Goal: Information Seeking & Learning: Learn about a topic

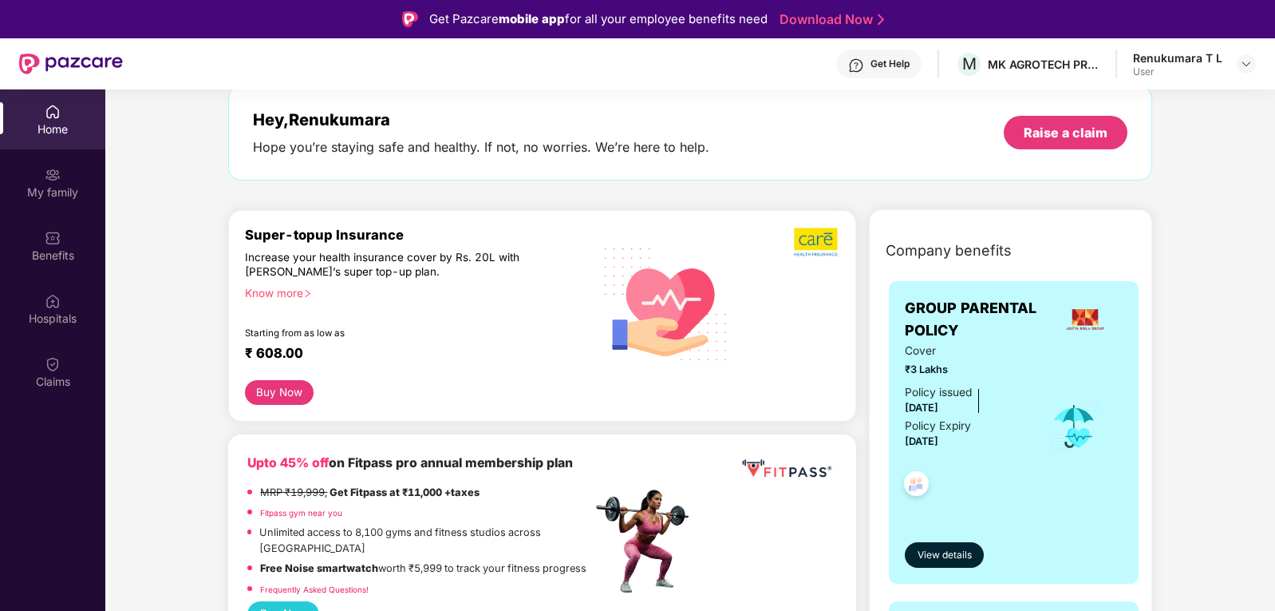
scroll to position [160, 0]
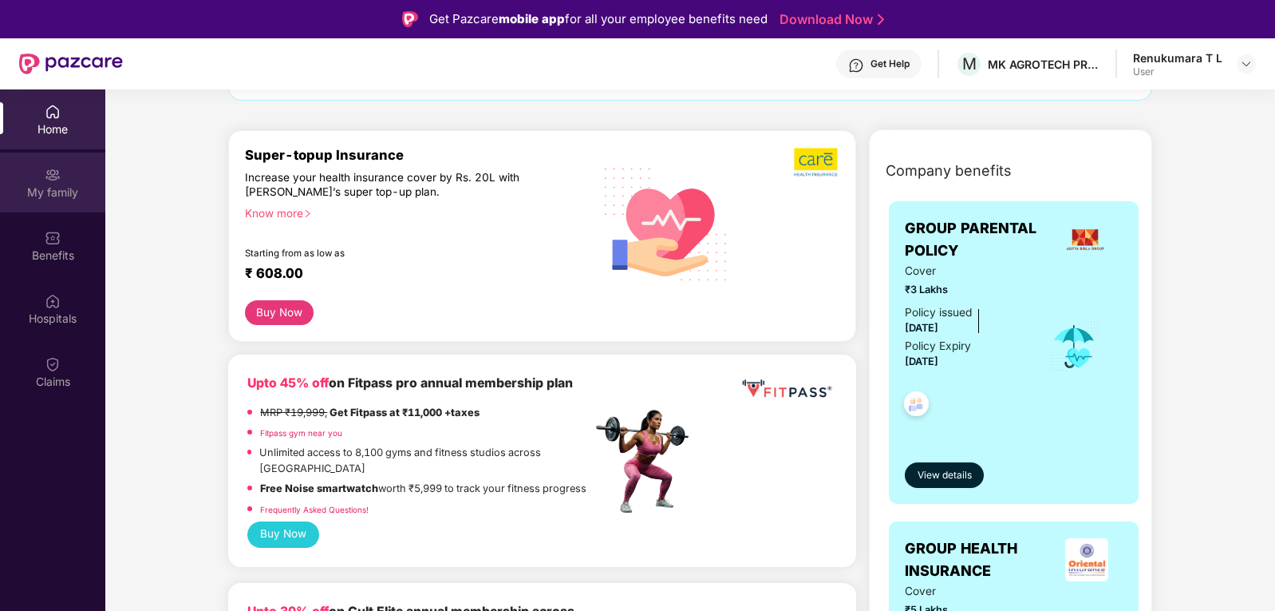
click at [65, 184] on div "My family" at bounding box center [52, 192] width 105 height 16
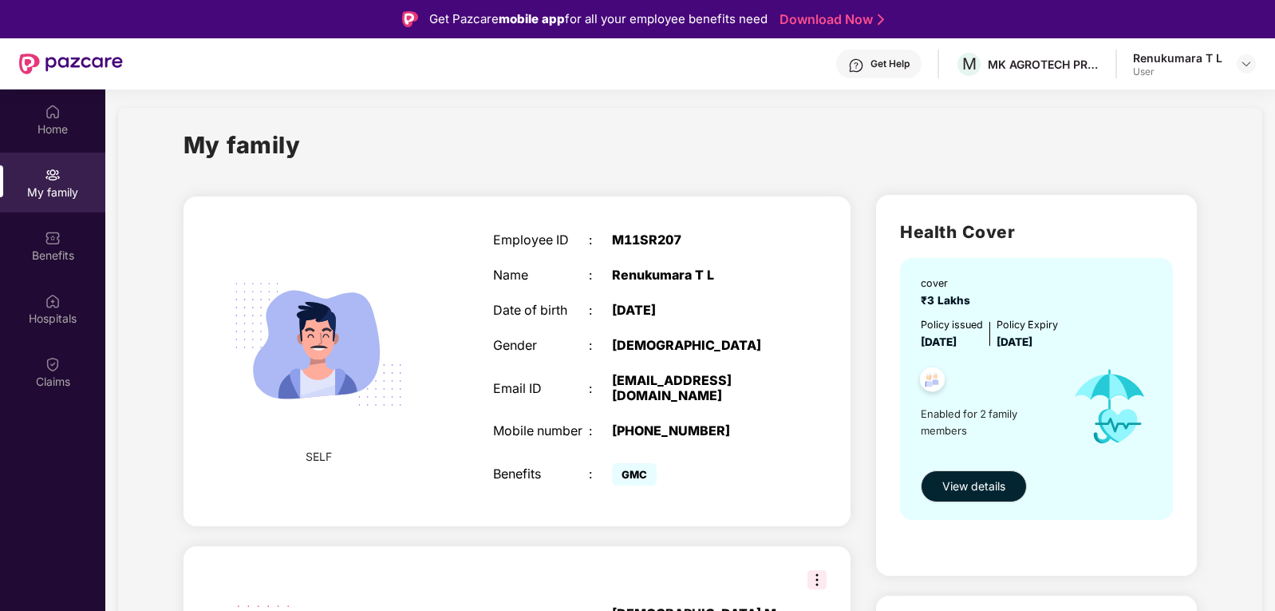
scroll to position [0, 0]
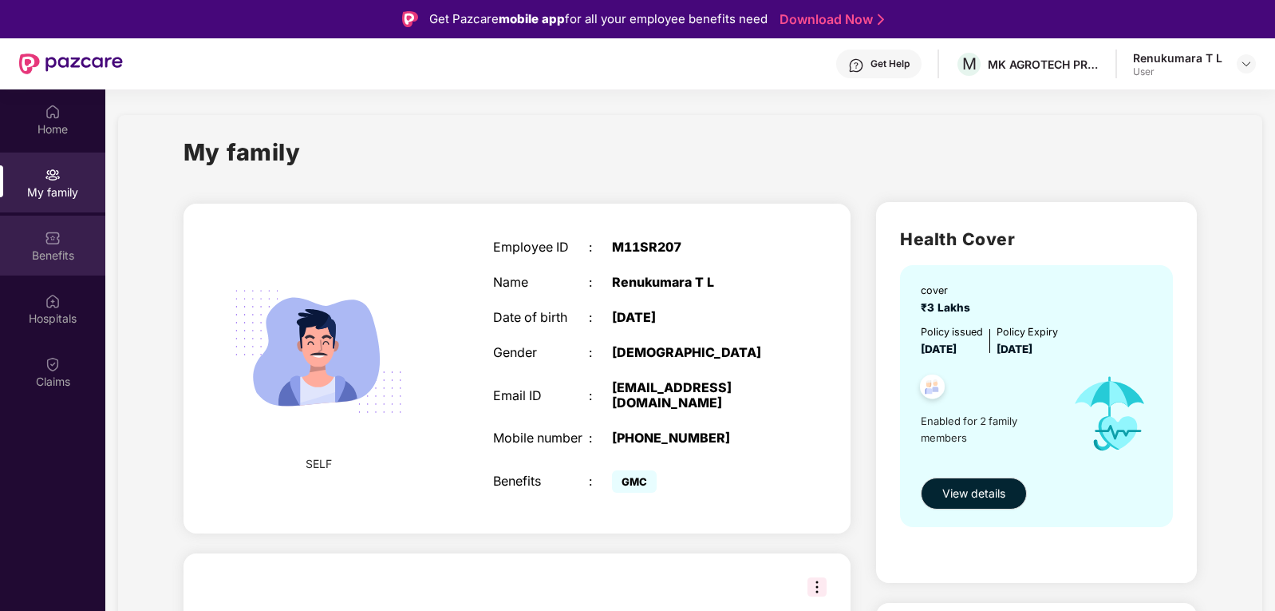
click at [62, 236] on div "Benefits" at bounding box center [52, 245] width 105 height 60
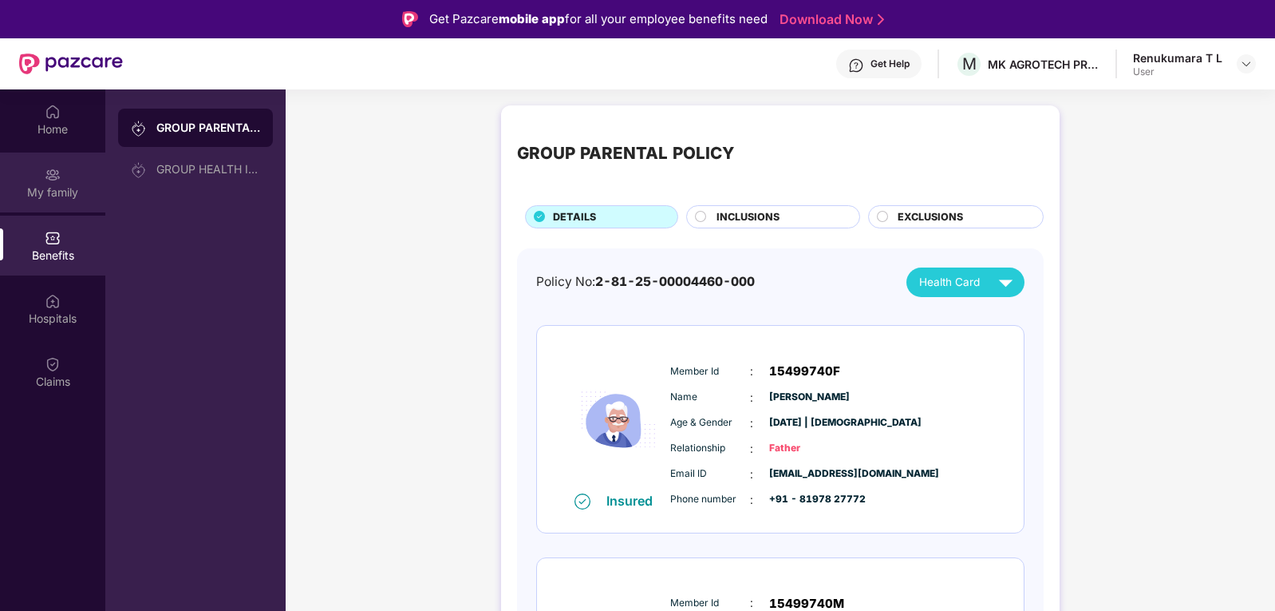
click at [65, 171] on div "My family" at bounding box center [52, 182] width 105 height 60
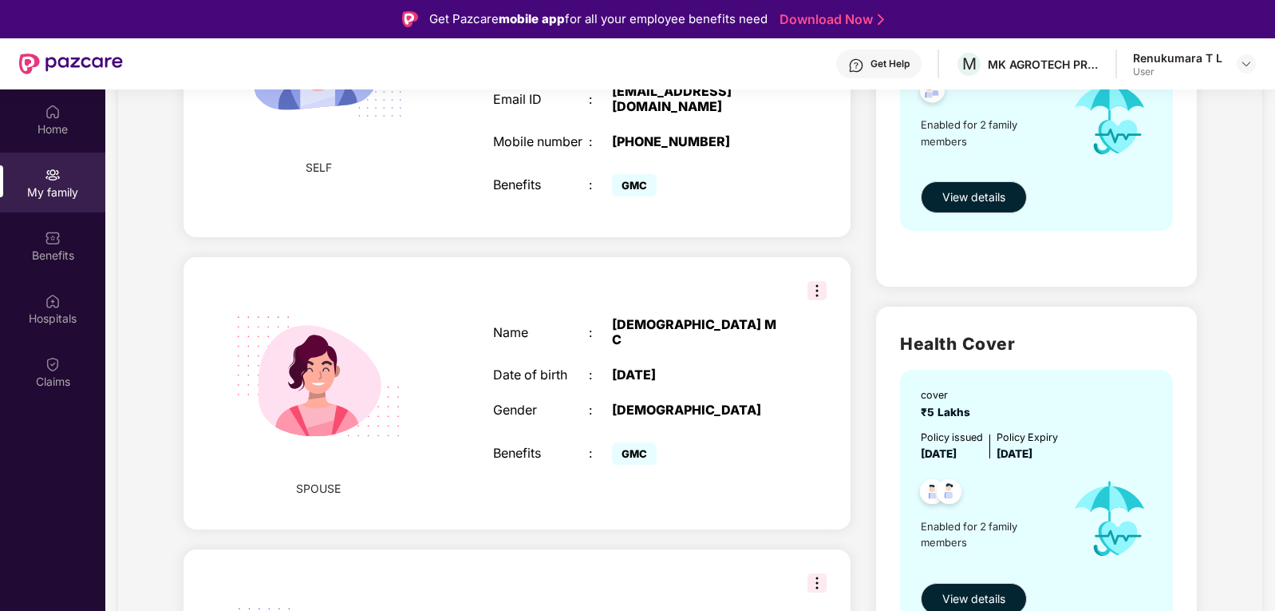
scroll to position [399, 0]
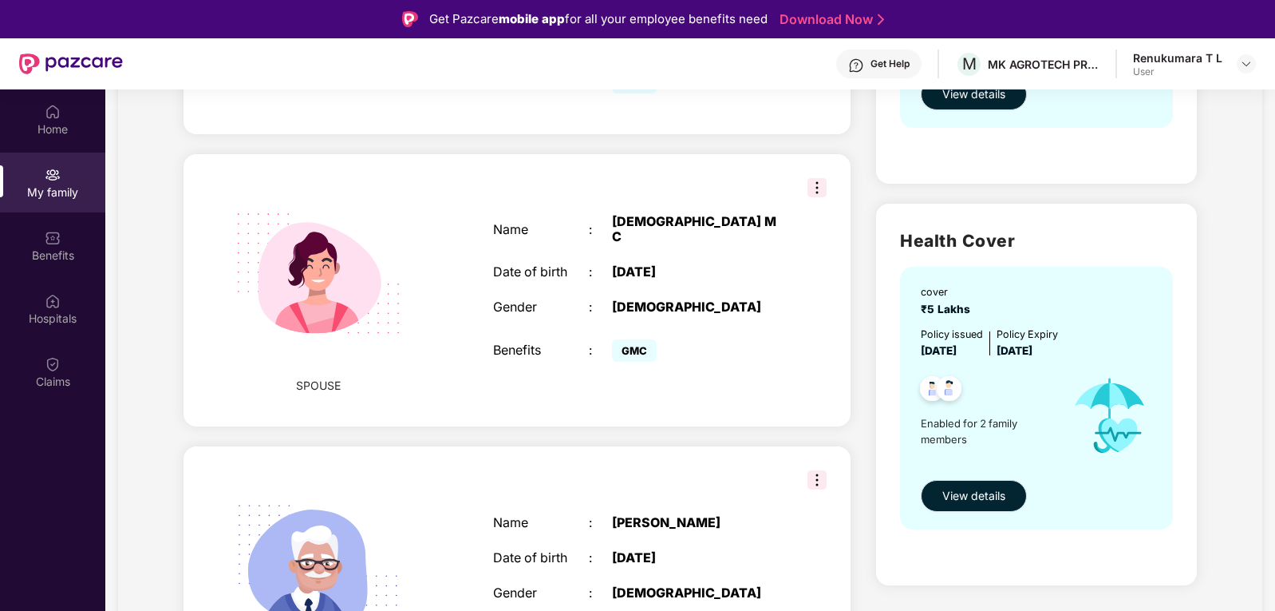
click at [965, 496] on span "View details" at bounding box center [974, 496] width 63 height 18
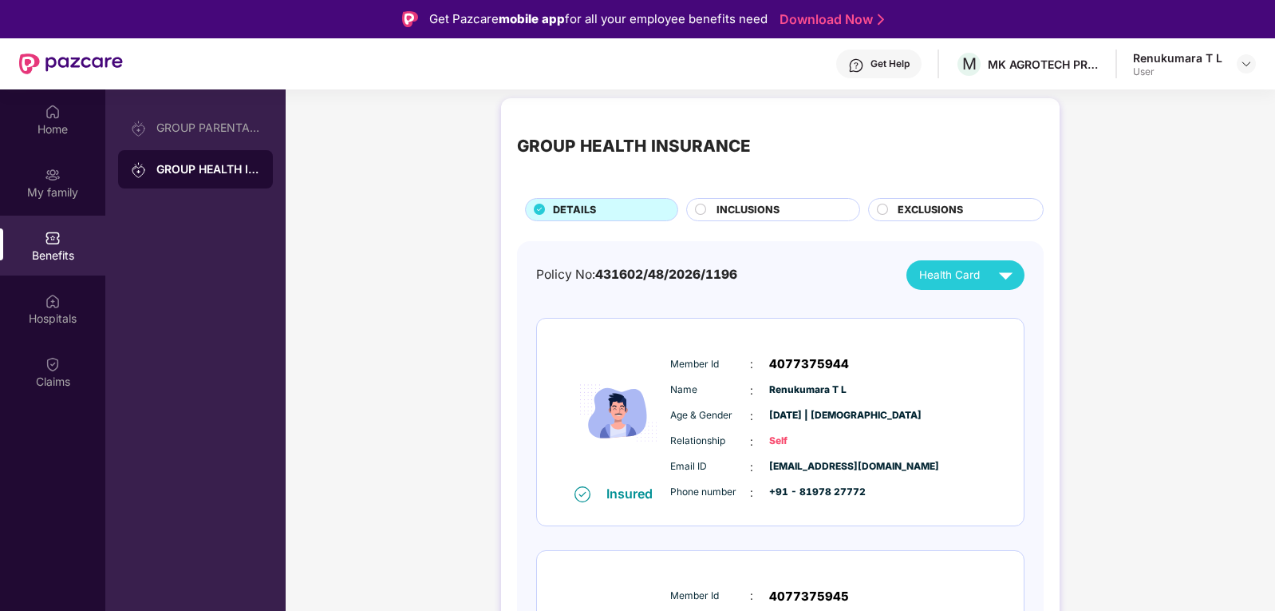
scroll to position [4, 0]
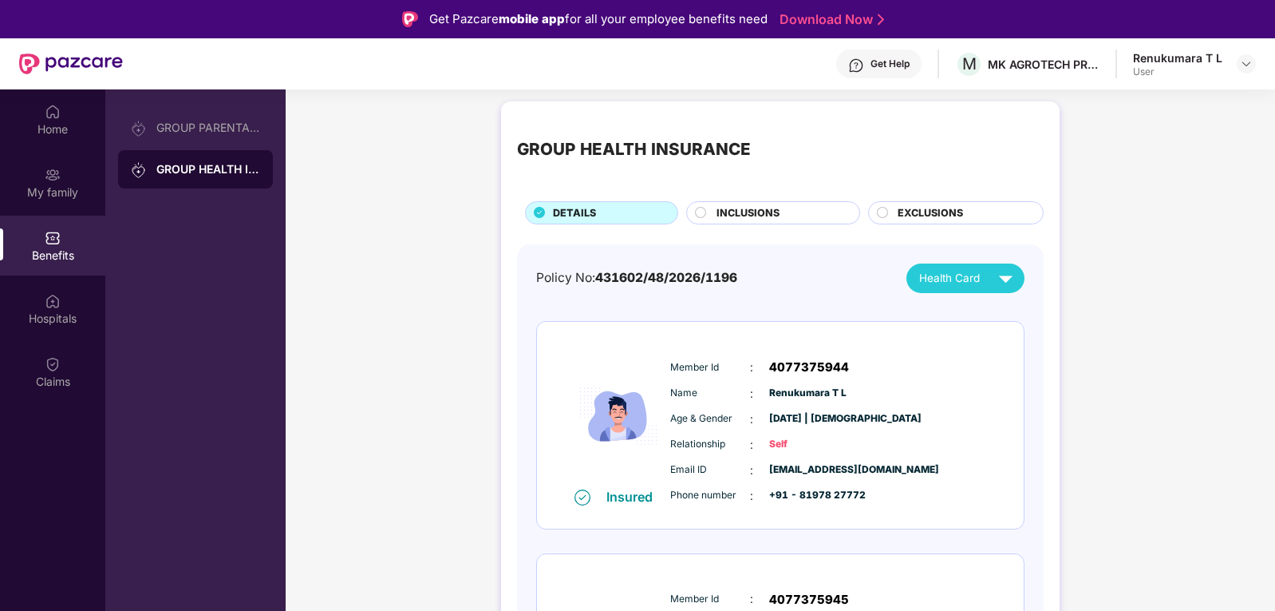
click at [766, 214] on span "INCLUSIONS" at bounding box center [748, 213] width 63 height 16
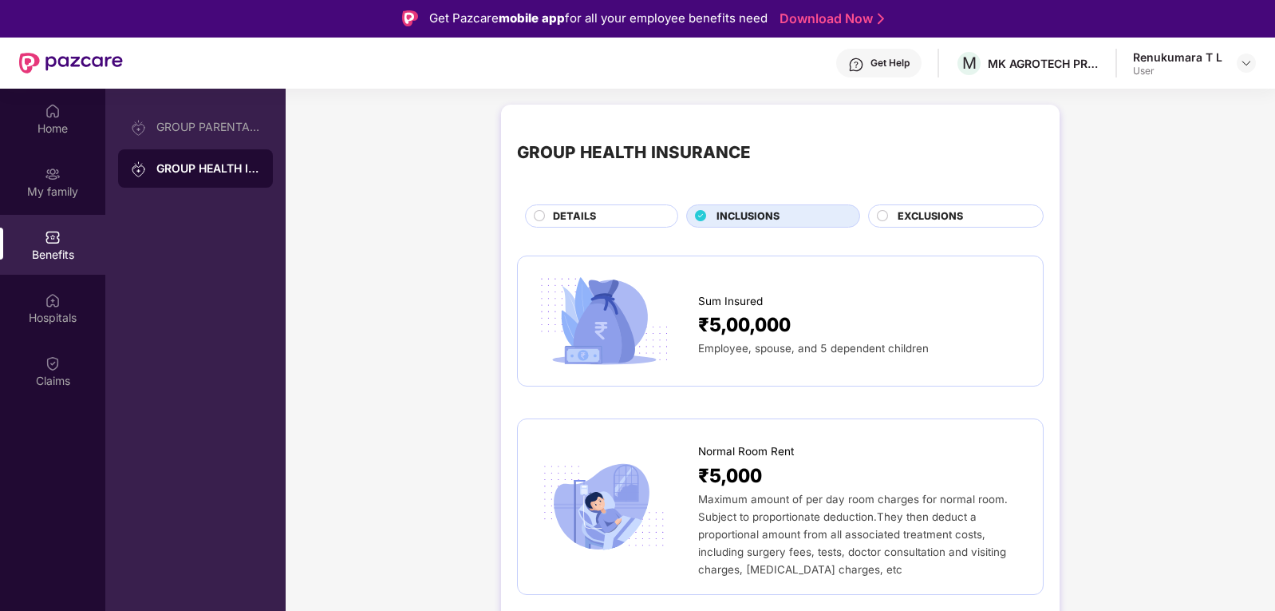
scroll to position [0, 0]
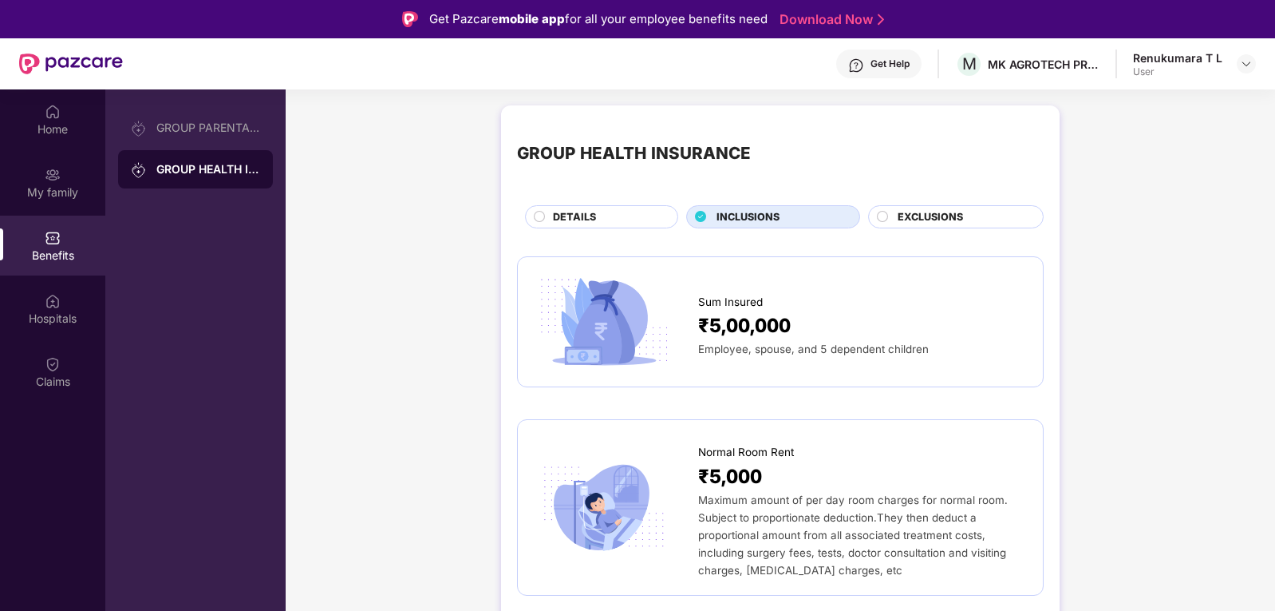
click at [928, 208] on div "EXCLUSIONS" at bounding box center [956, 216] width 176 height 23
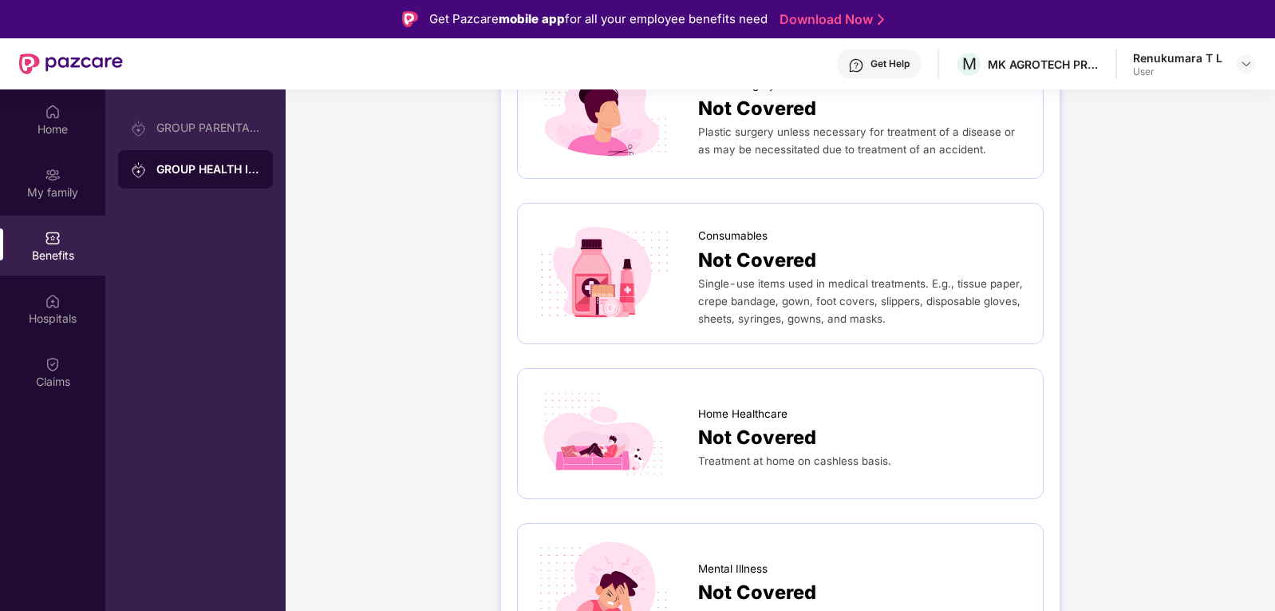
scroll to position [1157, 0]
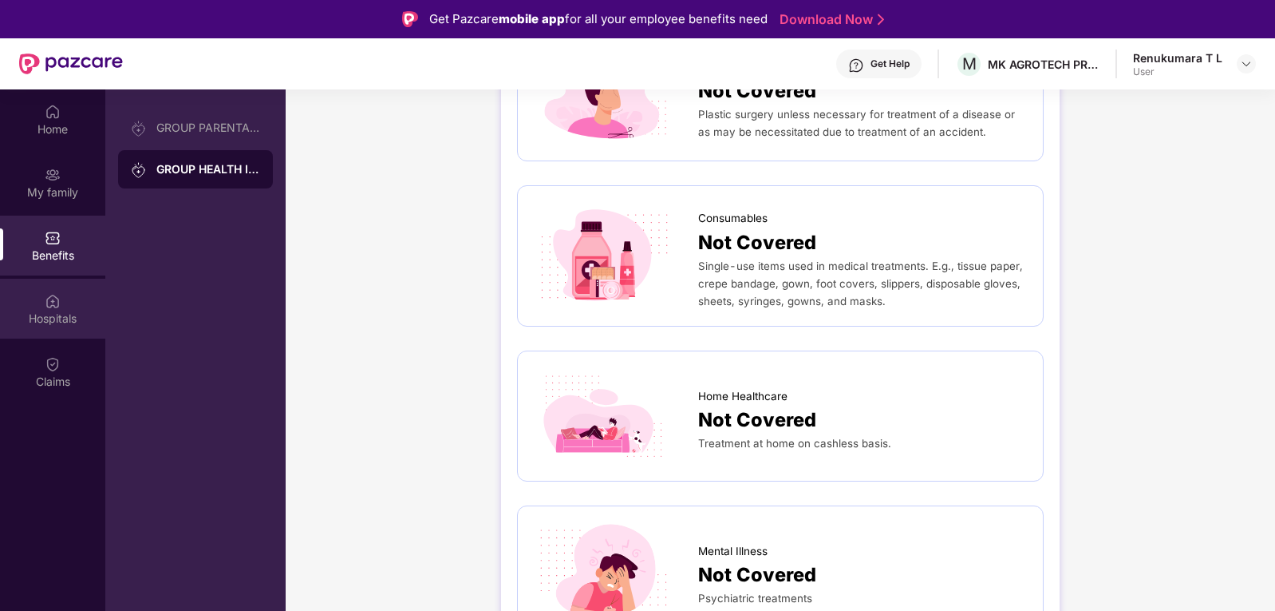
click at [28, 319] on div "Hospitals" at bounding box center [52, 318] width 105 height 16
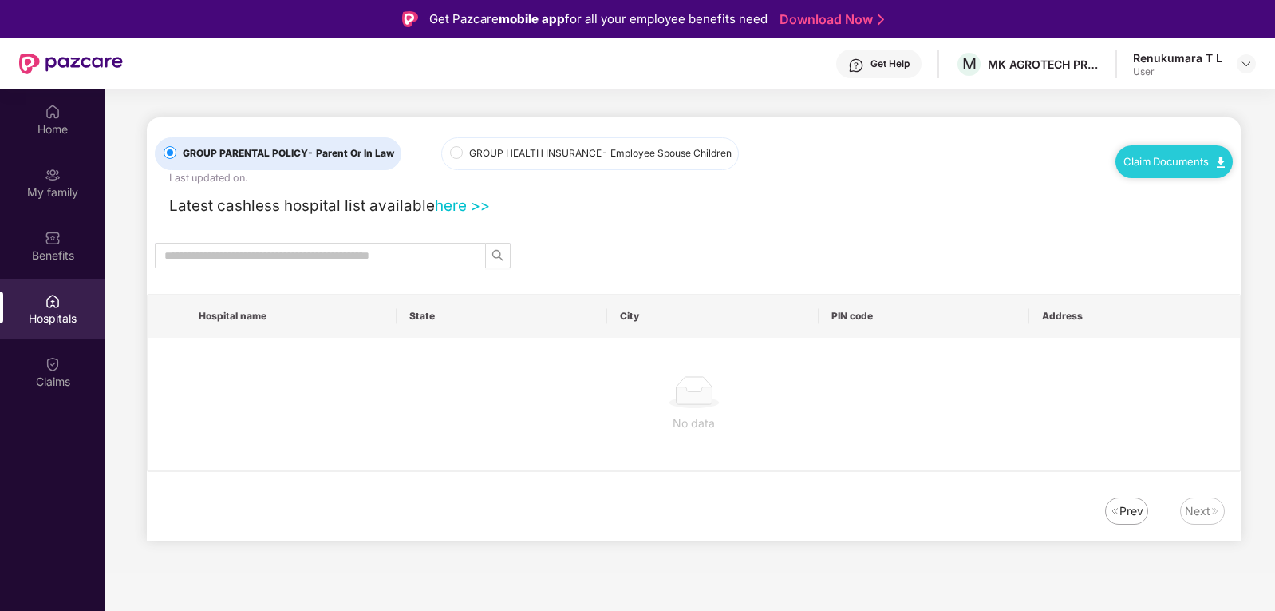
scroll to position [0, 0]
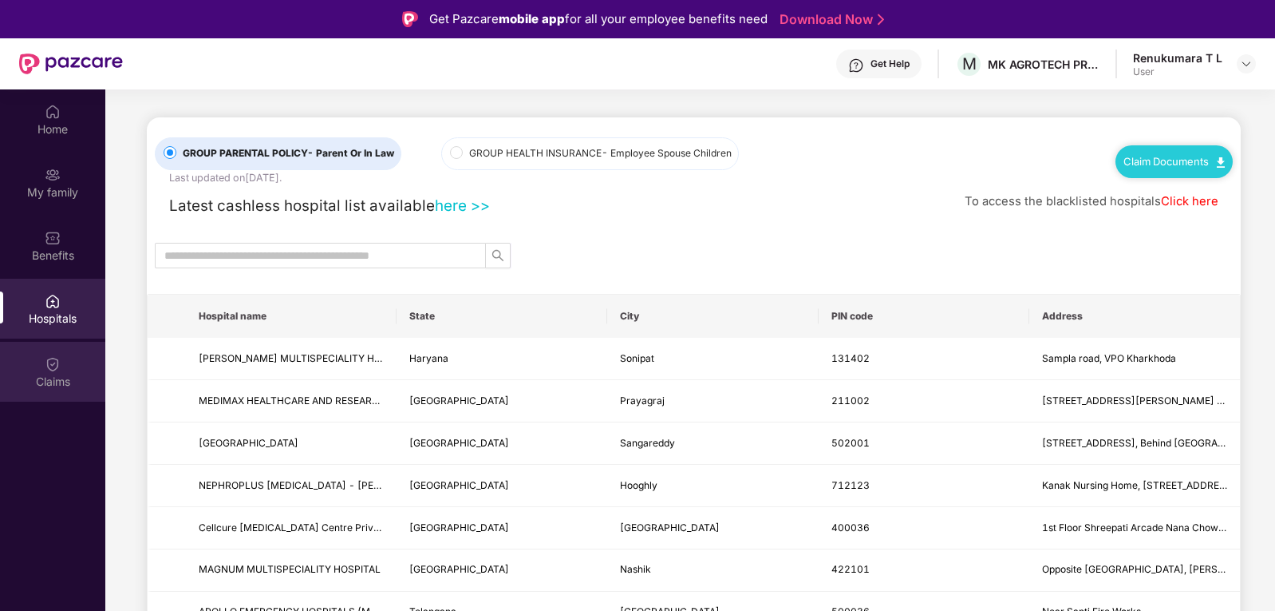
click at [75, 378] on div "Claims" at bounding box center [52, 382] width 105 height 16
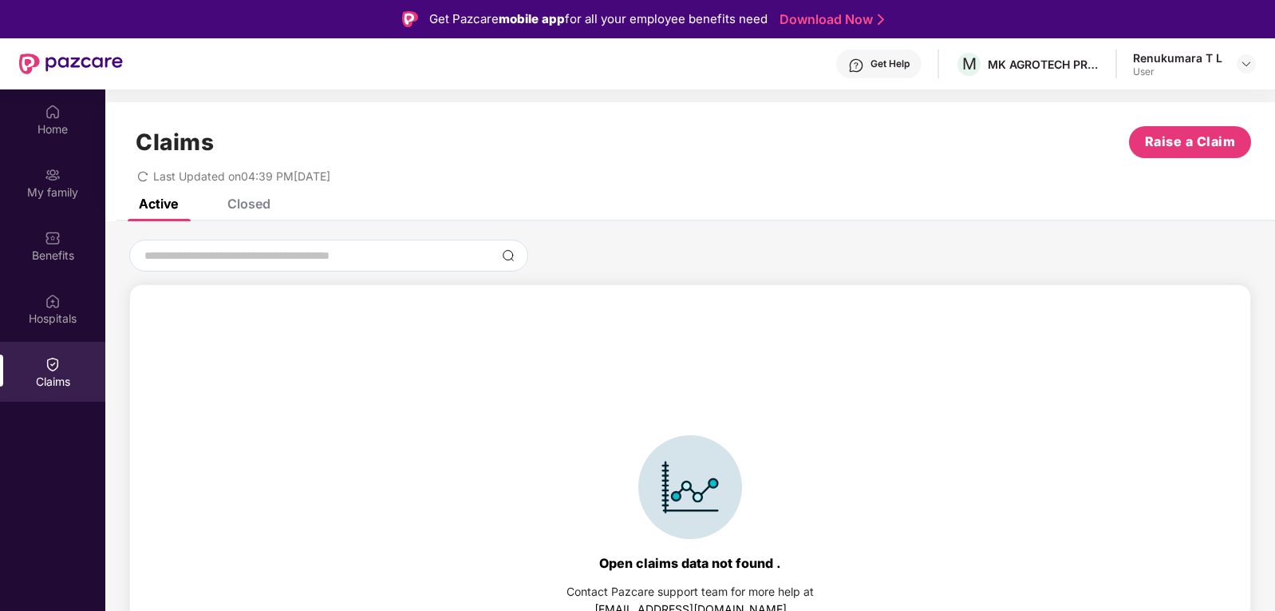
scroll to position [35, 0]
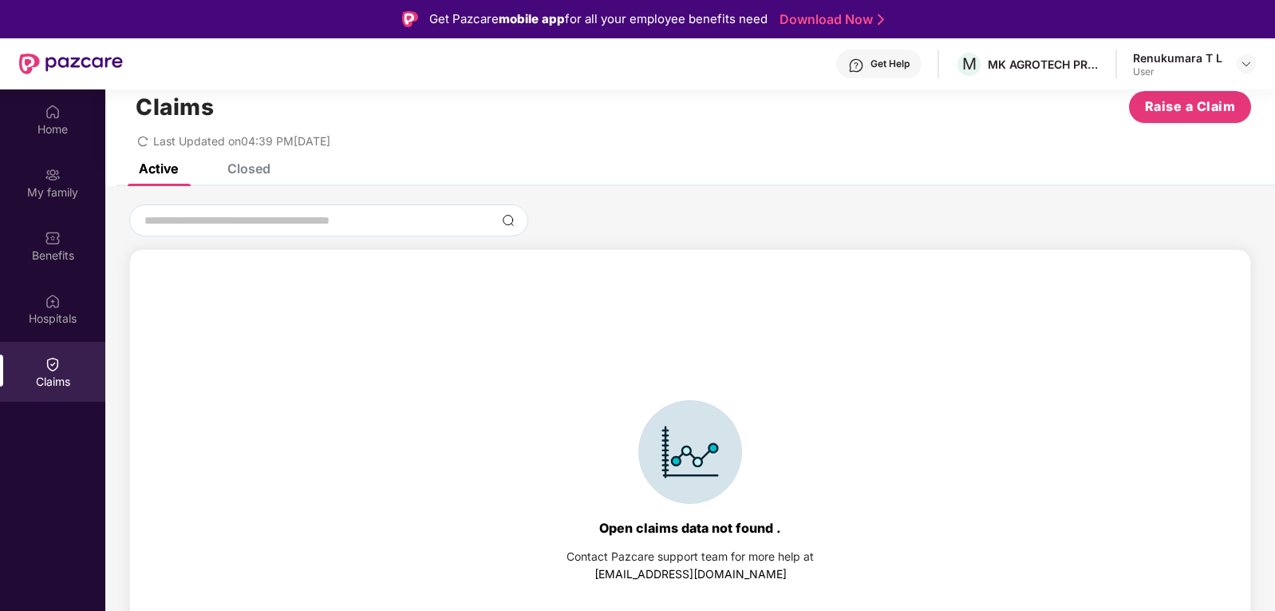
click at [234, 174] on div "Closed" at bounding box center [248, 168] width 43 height 16
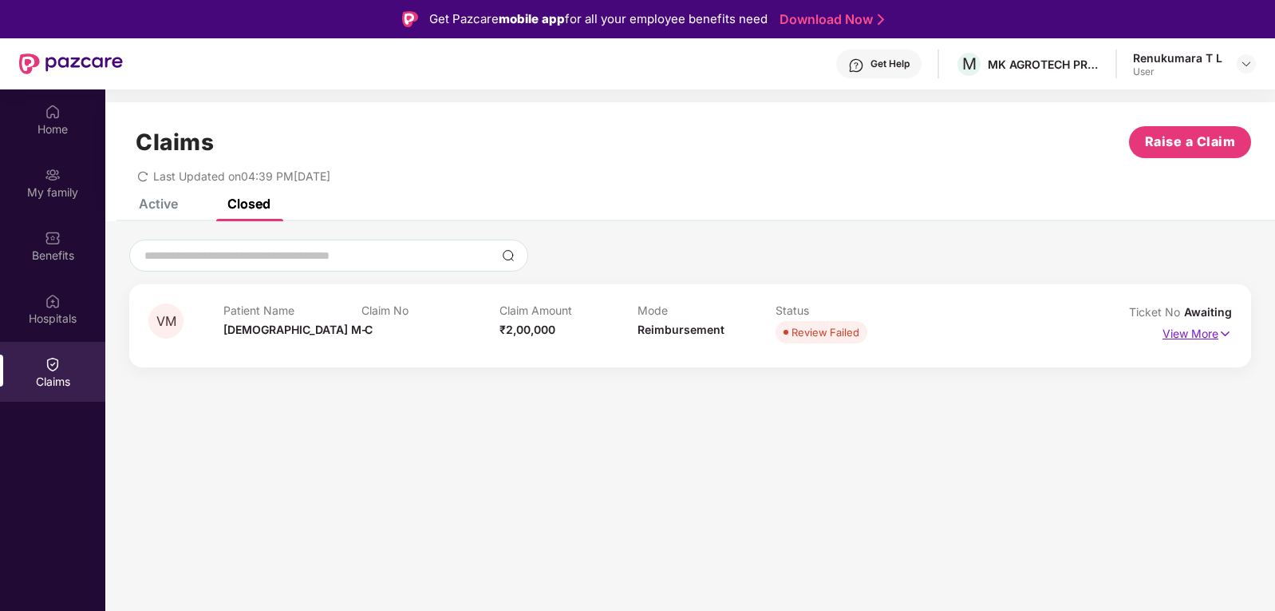
click at [1205, 337] on p "View More" at bounding box center [1197, 332] width 69 height 22
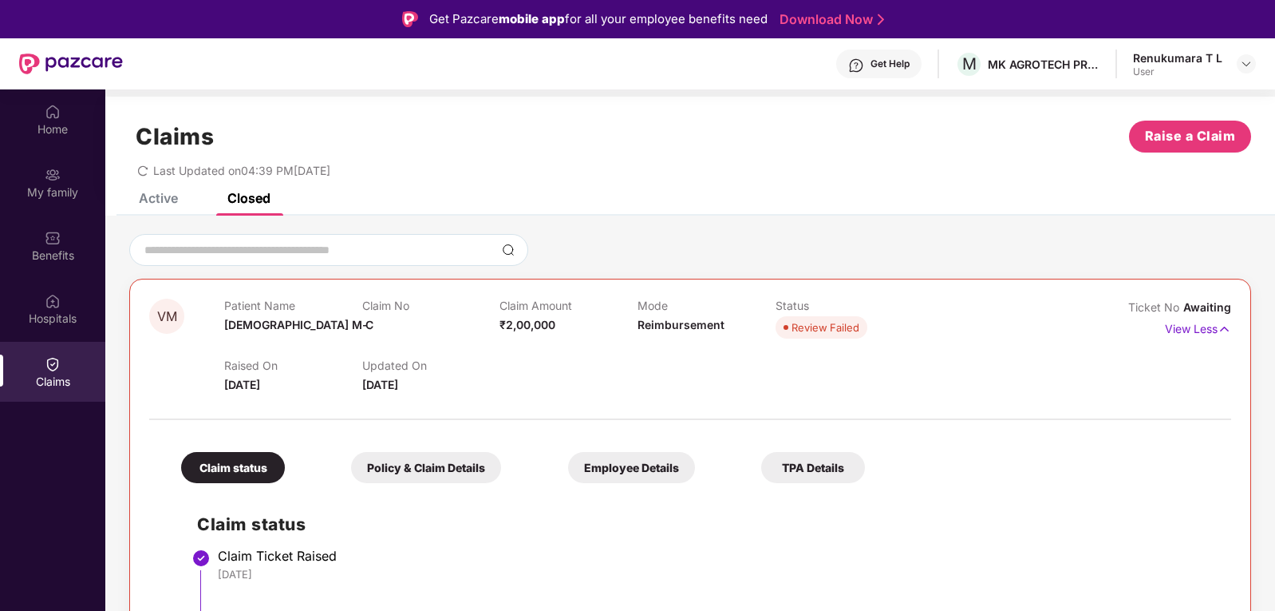
scroll to position [6, 0]
click at [376, 465] on div "Policy & Claim Details" at bounding box center [426, 466] width 150 height 31
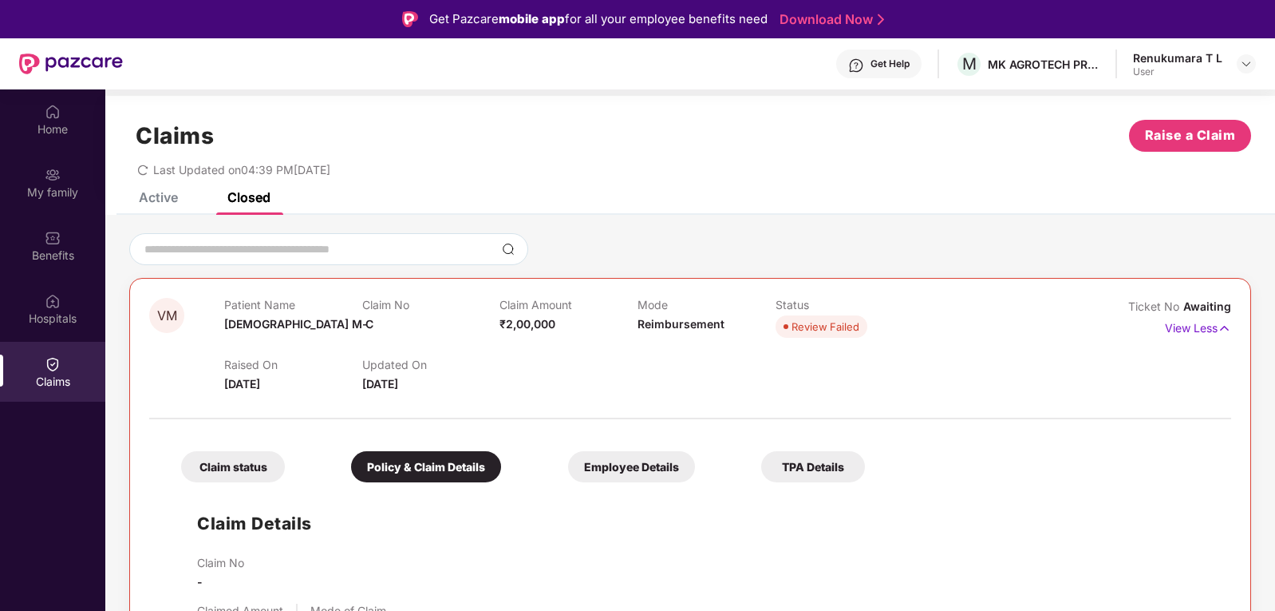
click at [568, 467] on div "Employee Details" at bounding box center [631, 466] width 127 height 31
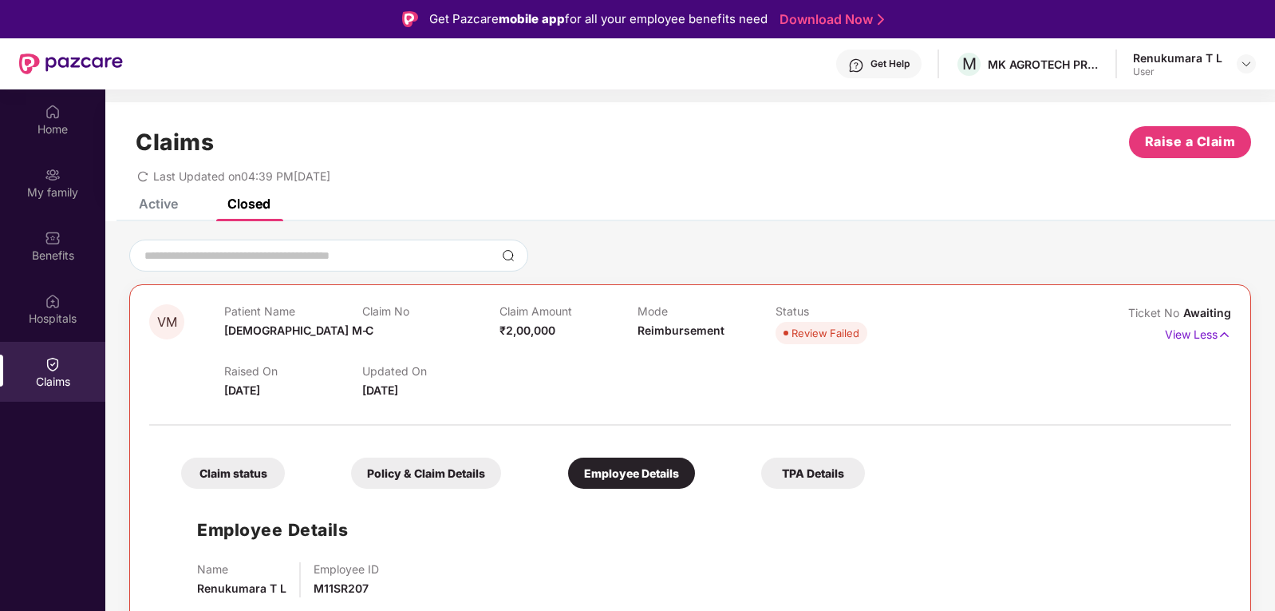
click at [761, 470] on div "TPA Details" at bounding box center [813, 472] width 104 height 31
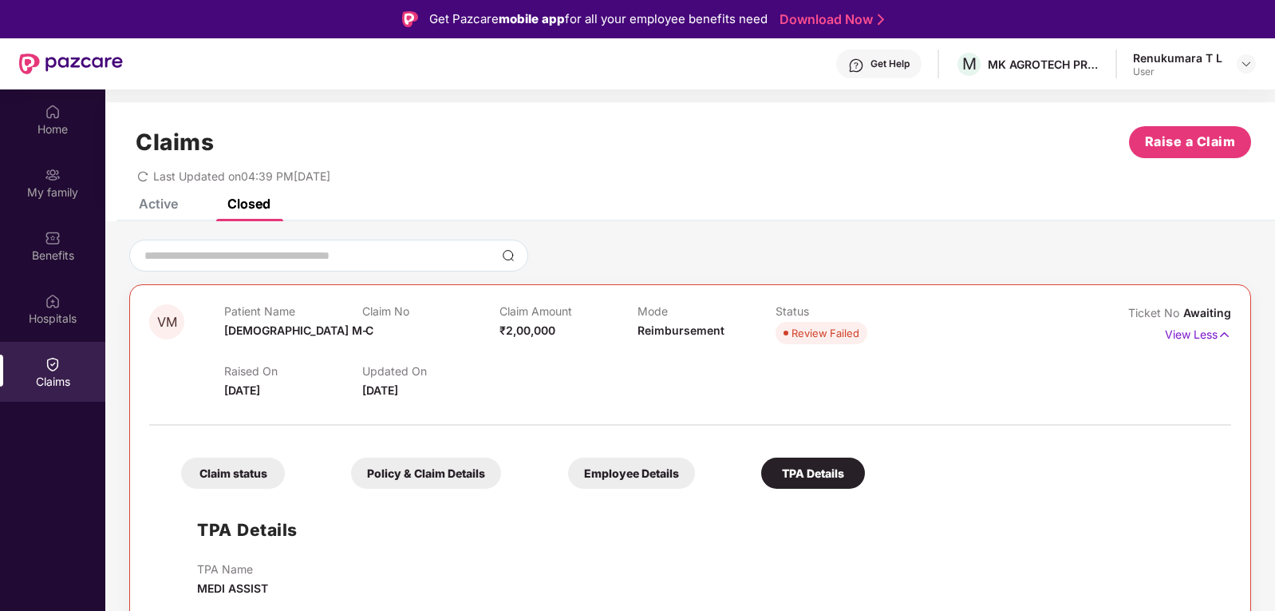
click at [761, 472] on div "TPA Details" at bounding box center [813, 472] width 104 height 31
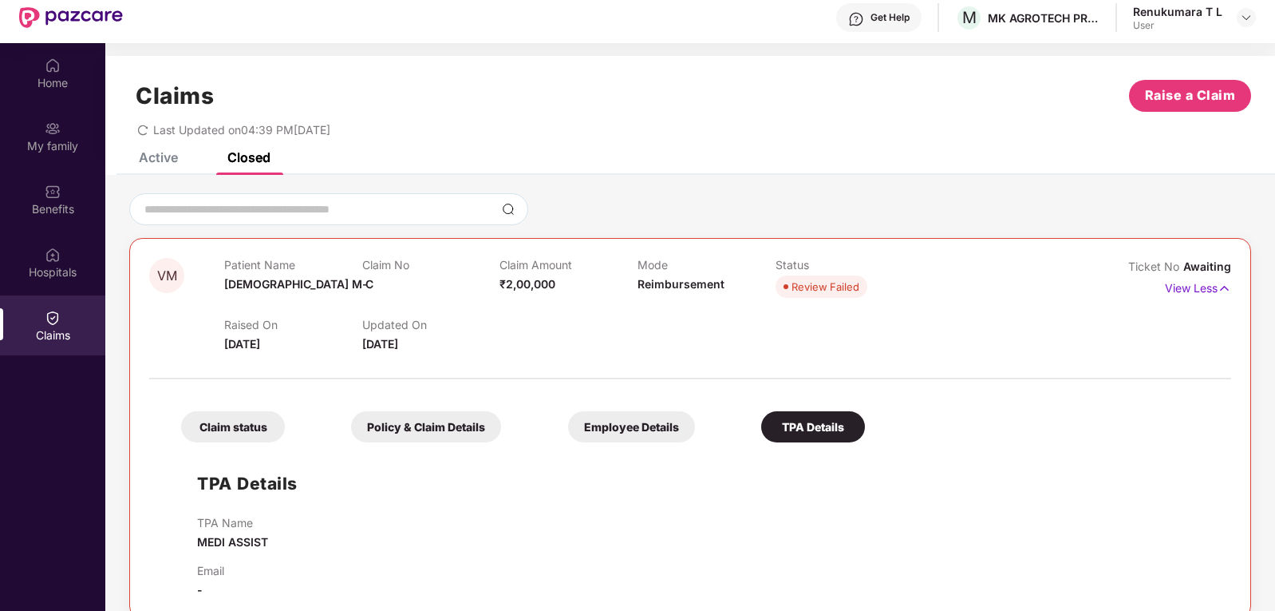
scroll to position [89, 0]
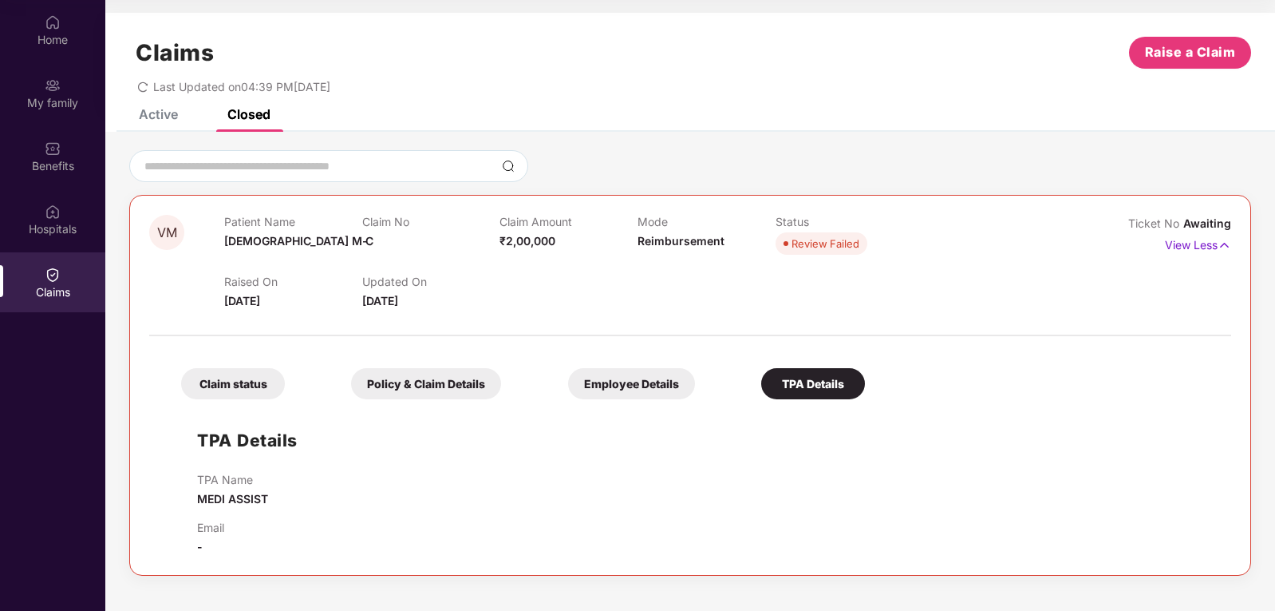
click at [568, 376] on div "Employee Details" at bounding box center [631, 383] width 127 height 31
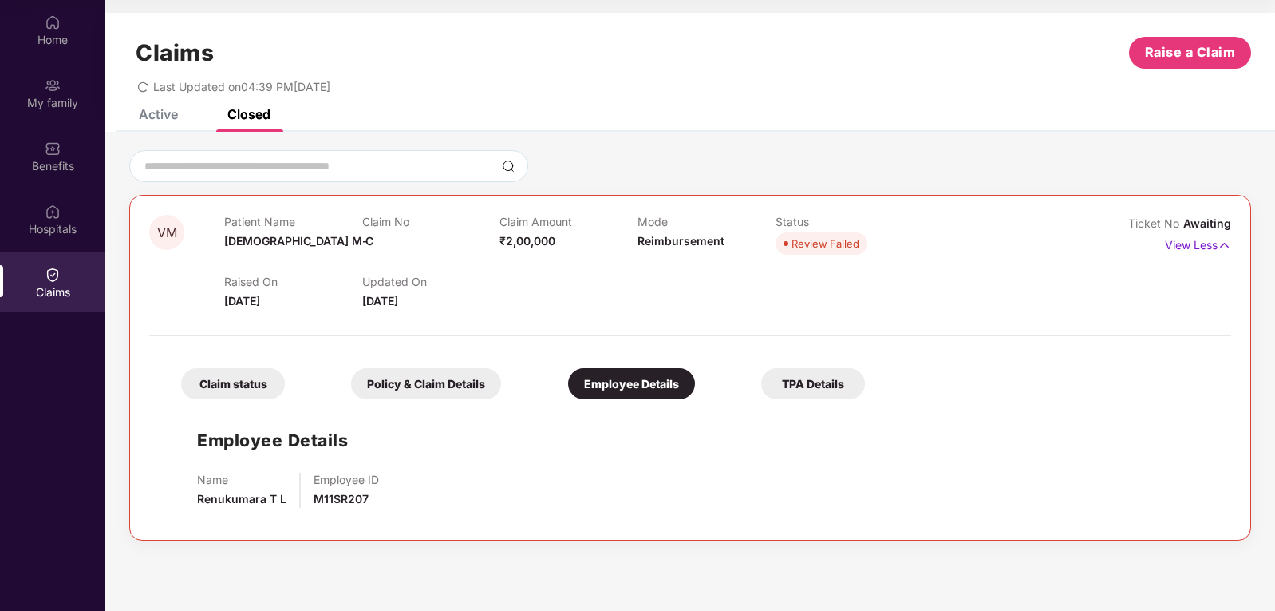
click at [391, 376] on div "Policy & Claim Details" at bounding box center [426, 383] width 150 height 31
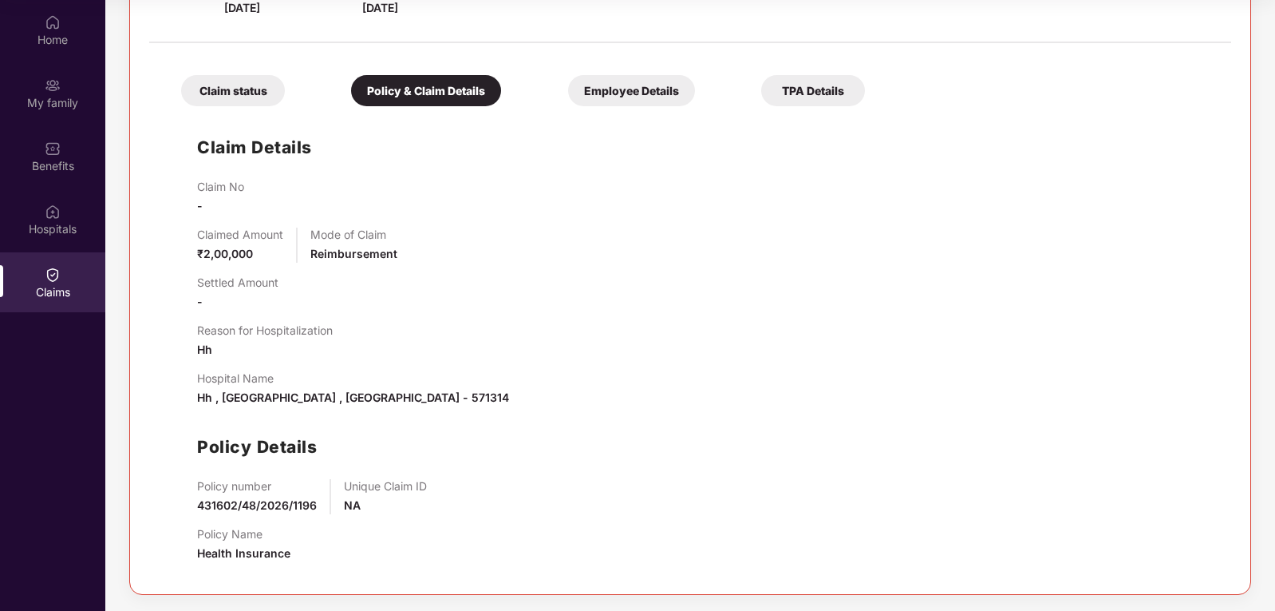
scroll to position [0, 0]
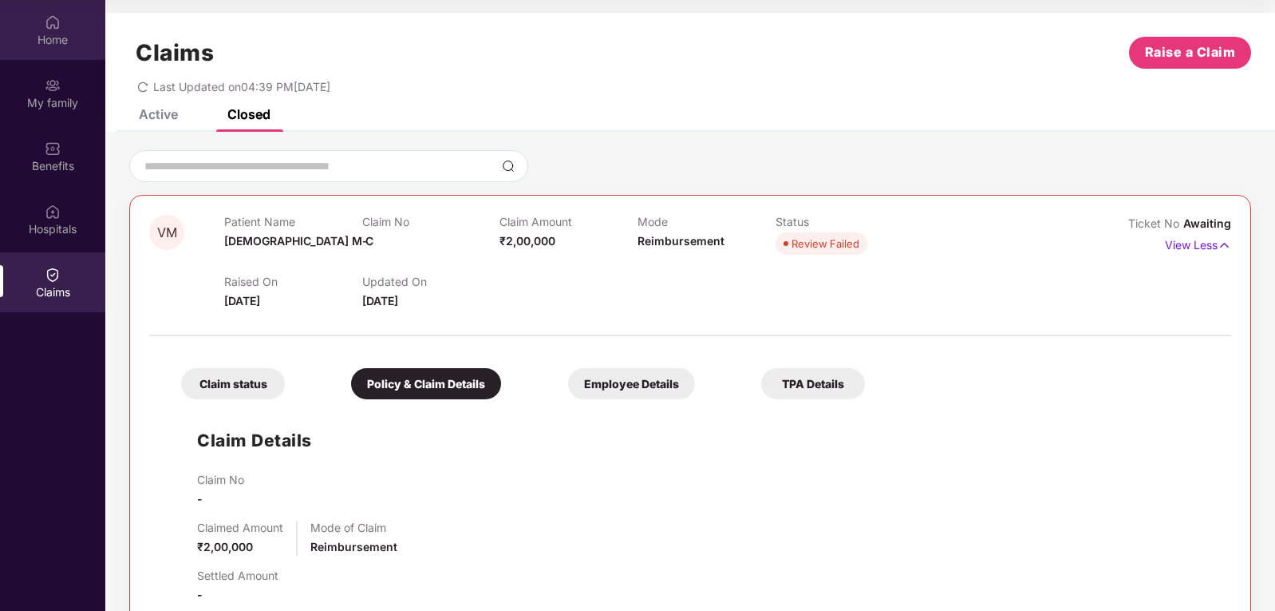
click at [48, 28] on img at bounding box center [53, 22] width 16 height 16
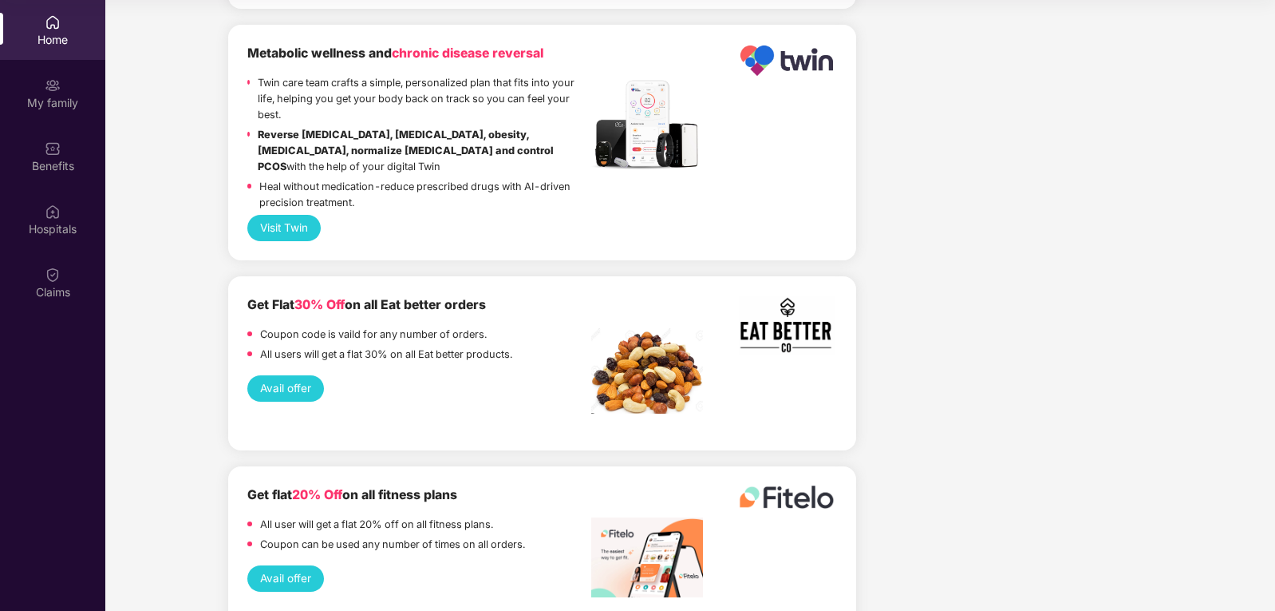
scroll to position [2714, 0]
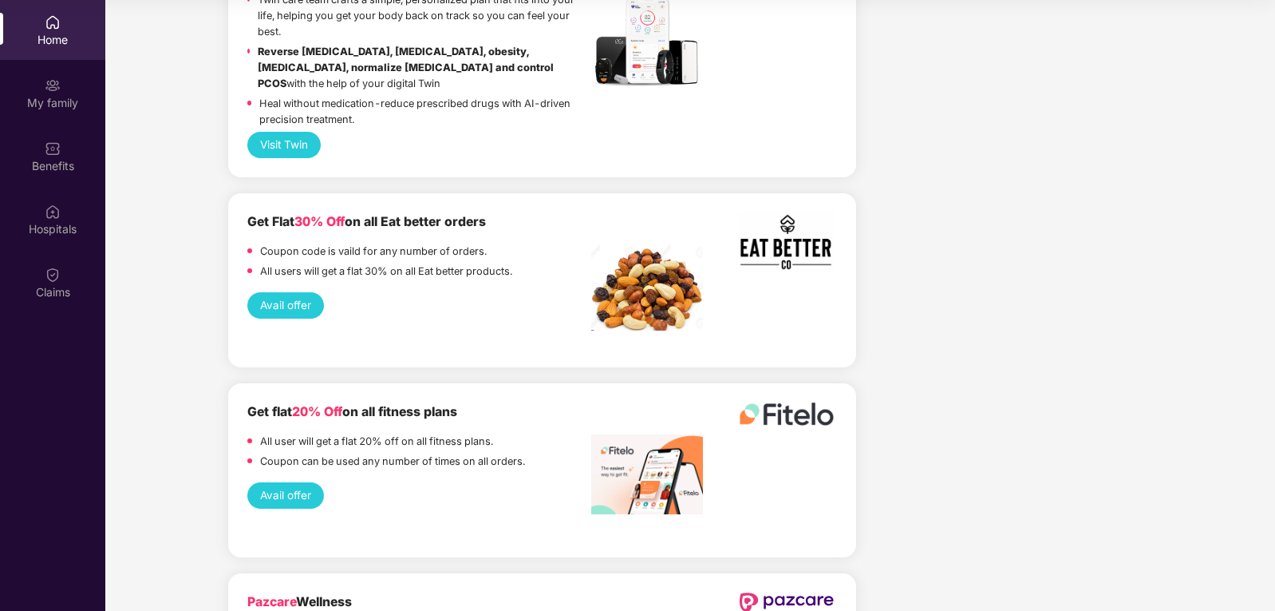
click at [68, 30] on div "Home" at bounding box center [52, 30] width 105 height 60
